Goal: Complete application form: Complete application form

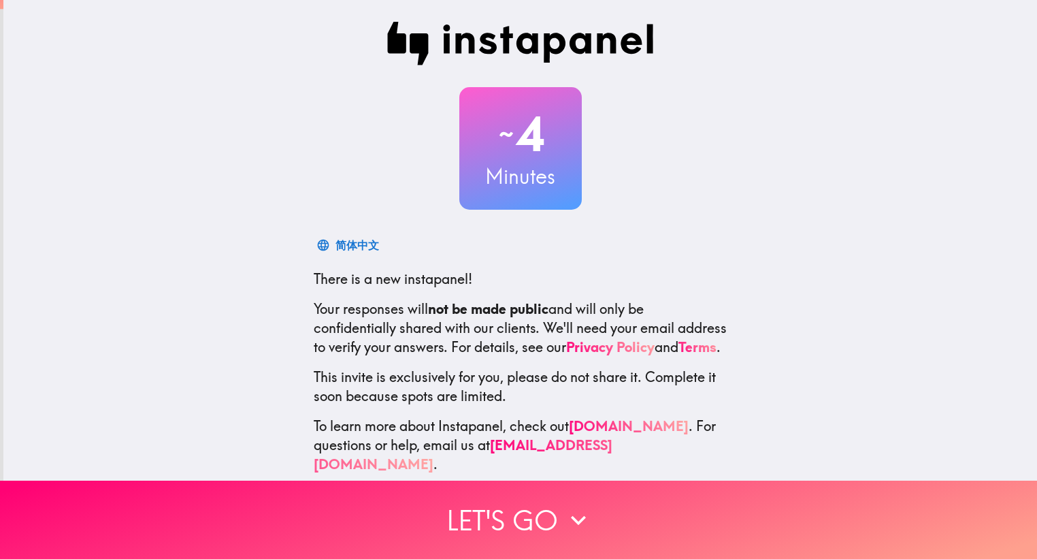
scroll to position [25, 0]
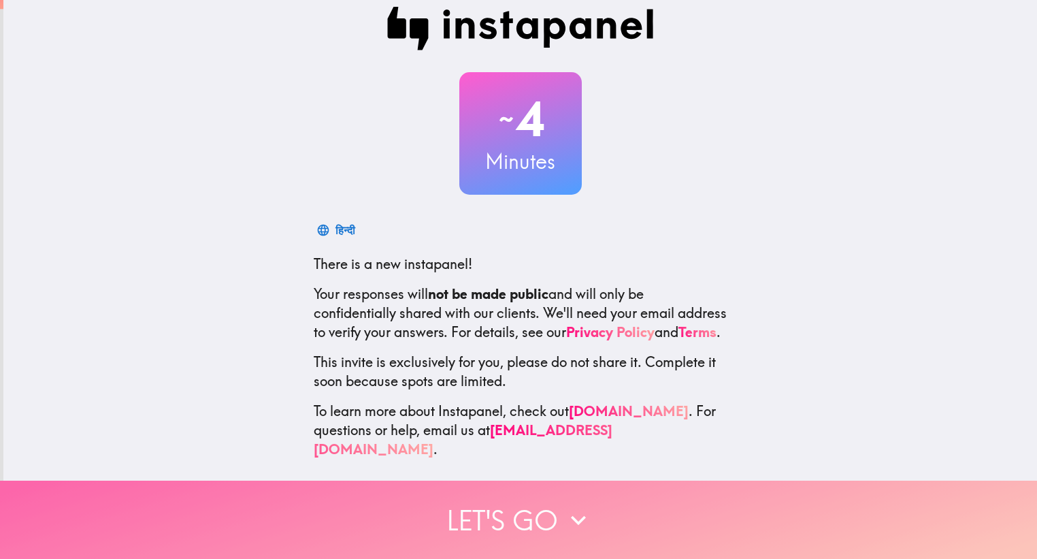
click at [532, 519] on button "Let's go" at bounding box center [518, 520] width 1037 height 78
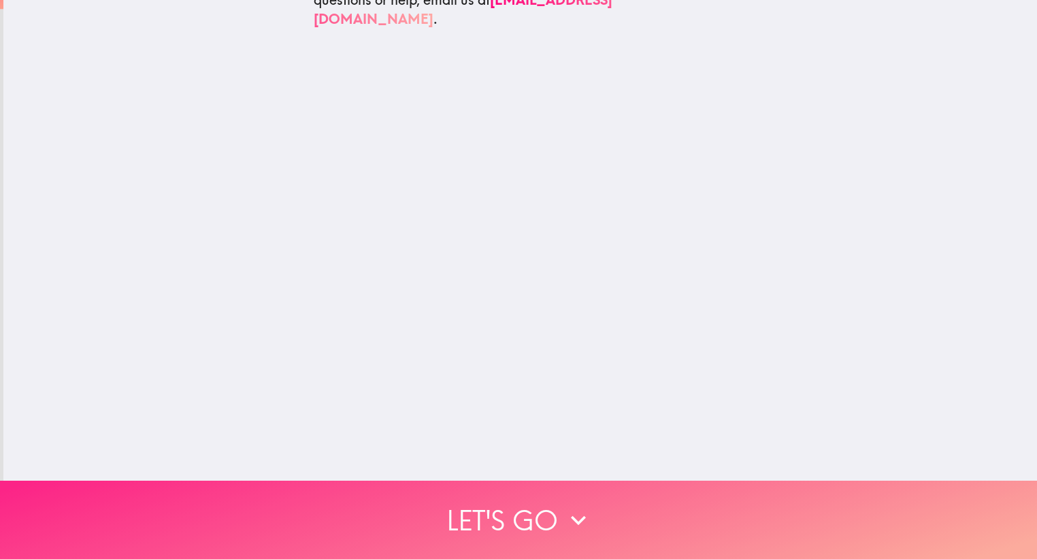
scroll to position [0, 0]
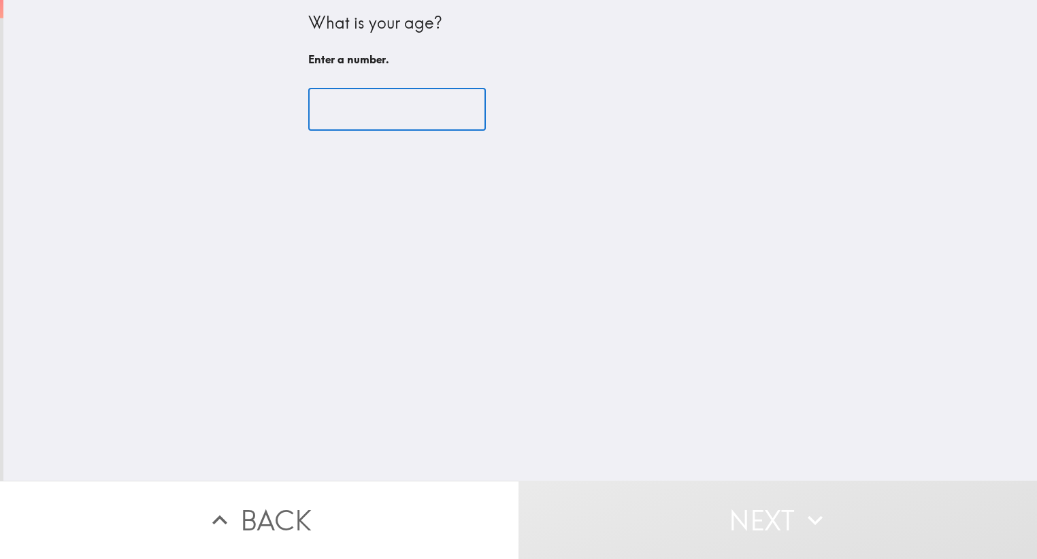
click at [352, 106] on input "number" at bounding box center [397, 109] width 178 height 42
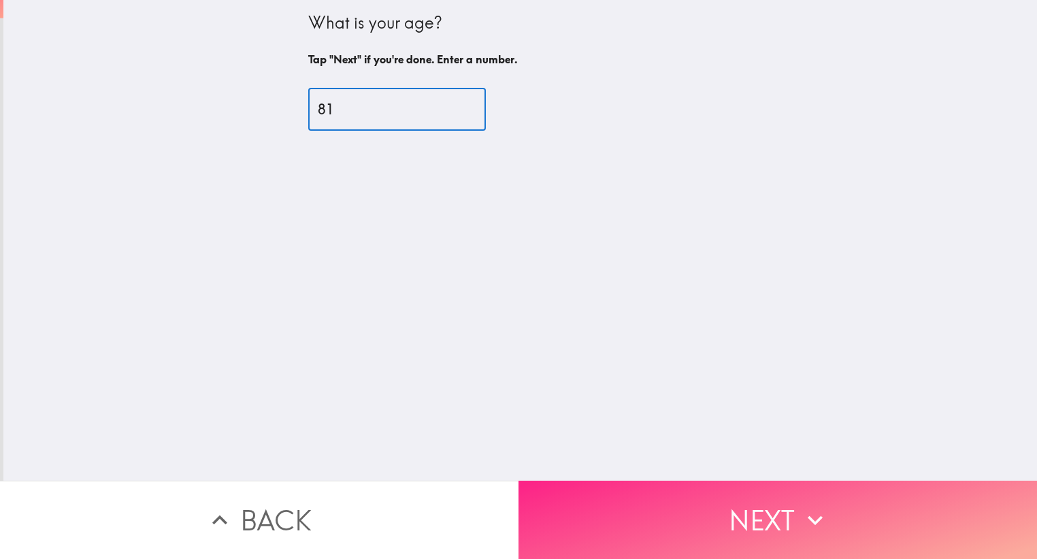
type input "81"
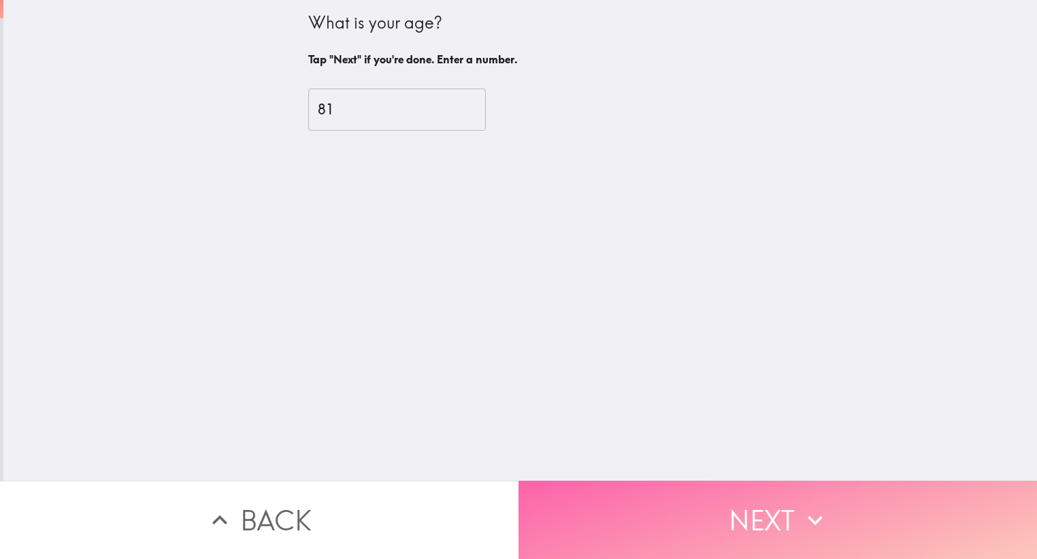
click at [702, 527] on button "Next" at bounding box center [778, 520] width 519 height 78
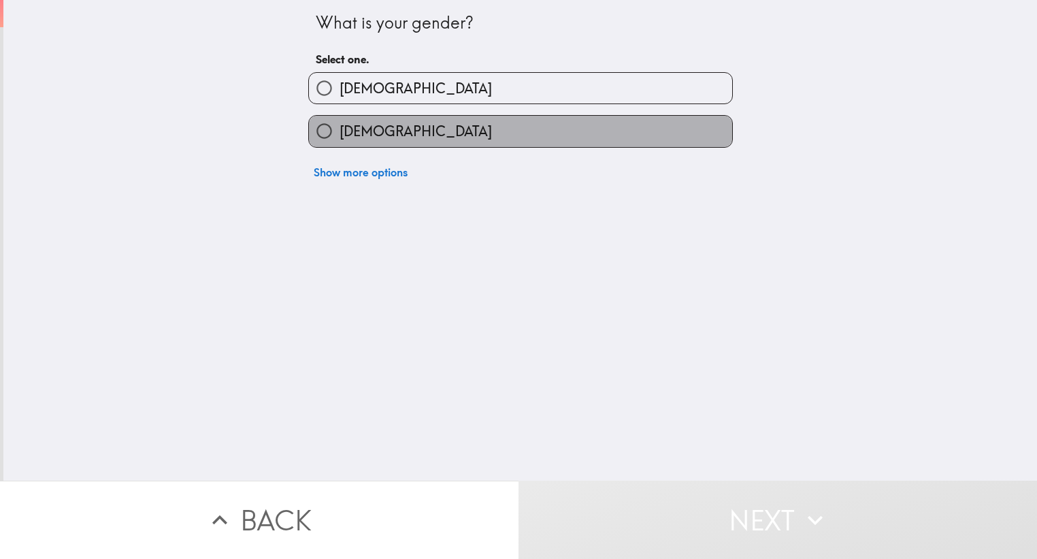
click at [366, 127] on span "[DEMOGRAPHIC_DATA]" at bounding box center [416, 131] width 152 height 19
click at [340, 127] on input "[DEMOGRAPHIC_DATA]" at bounding box center [324, 131] width 31 height 31
radio input "true"
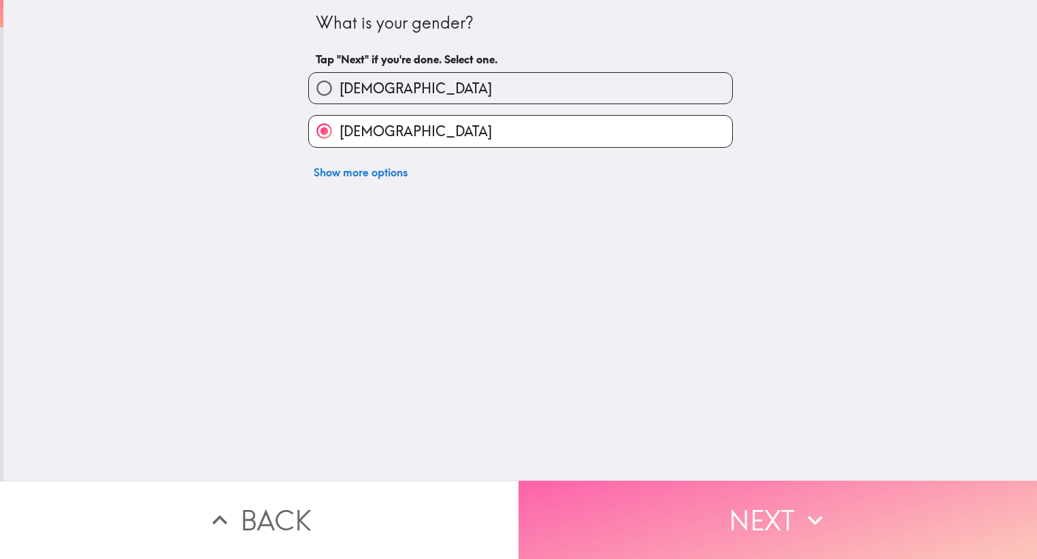
click at [641, 517] on button "Next" at bounding box center [778, 520] width 519 height 78
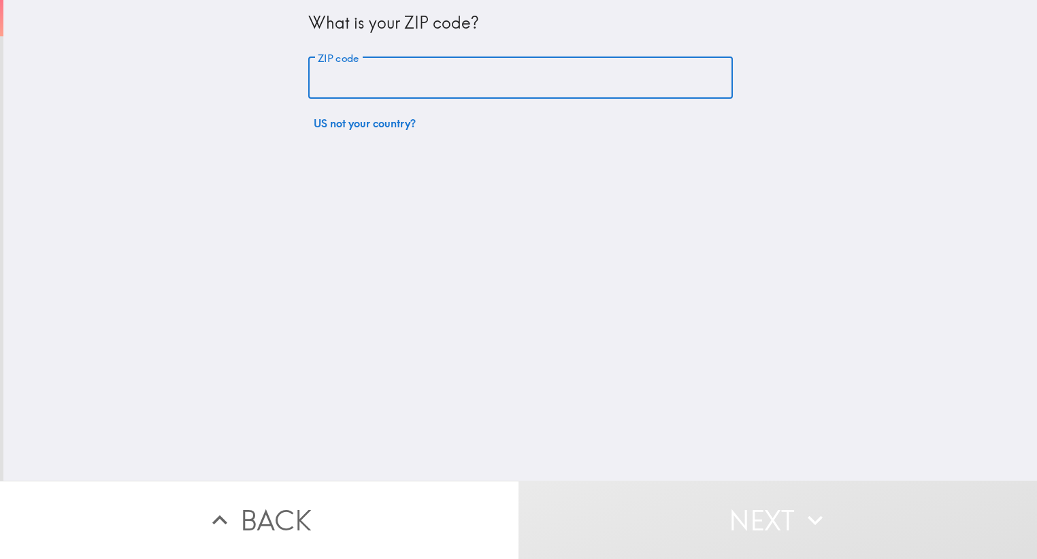
click at [415, 78] on input "ZIP code" at bounding box center [520, 78] width 425 height 42
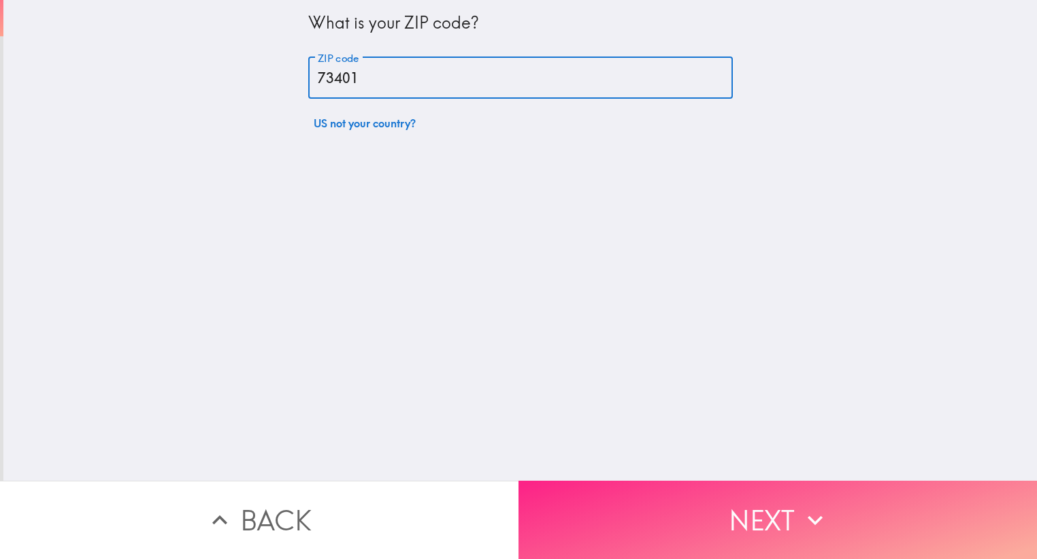
type input "73401"
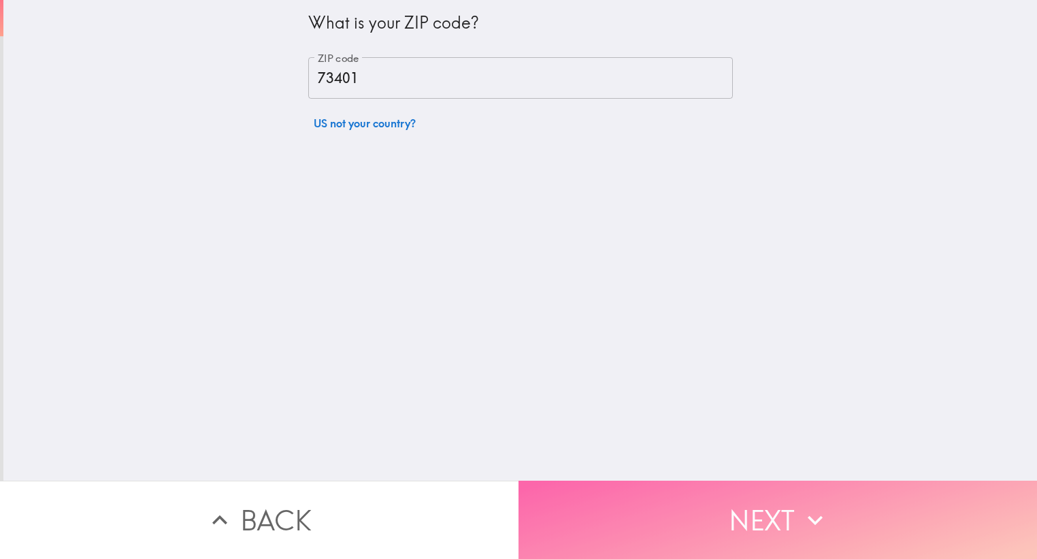
click at [651, 510] on button "Next" at bounding box center [778, 520] width 519 height 78
